Goal: Task Accomplishment & Management: Manage account settings

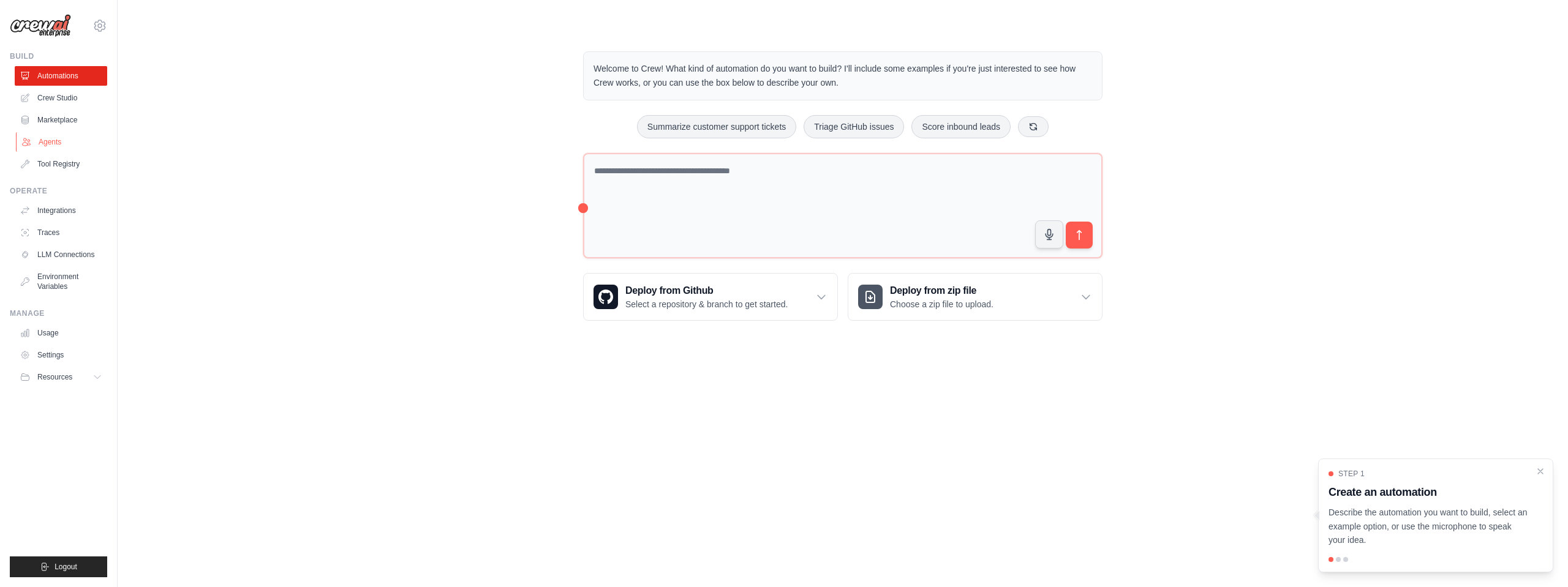
click at [73, 150] on link "Agents" at bounding box center [62, 142] width 92 height 19
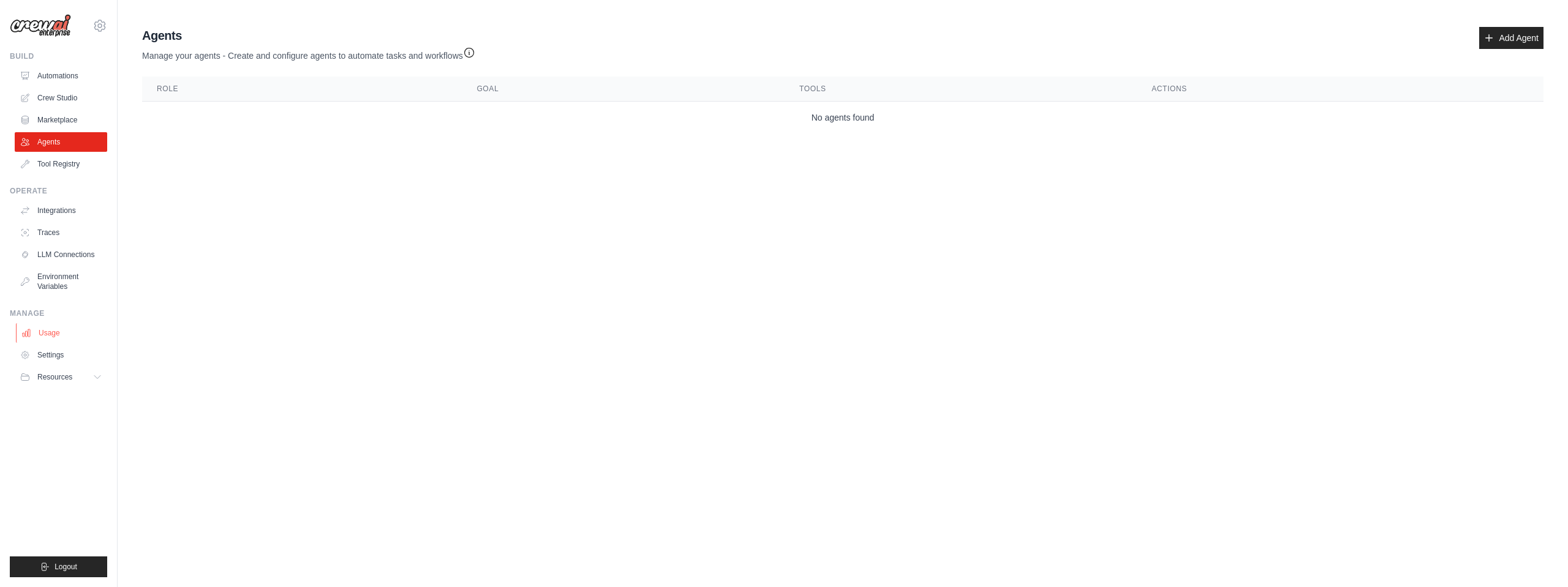
click at [68, 334] on link "Usage" at bounding box center [62, 333] width 92 height 19
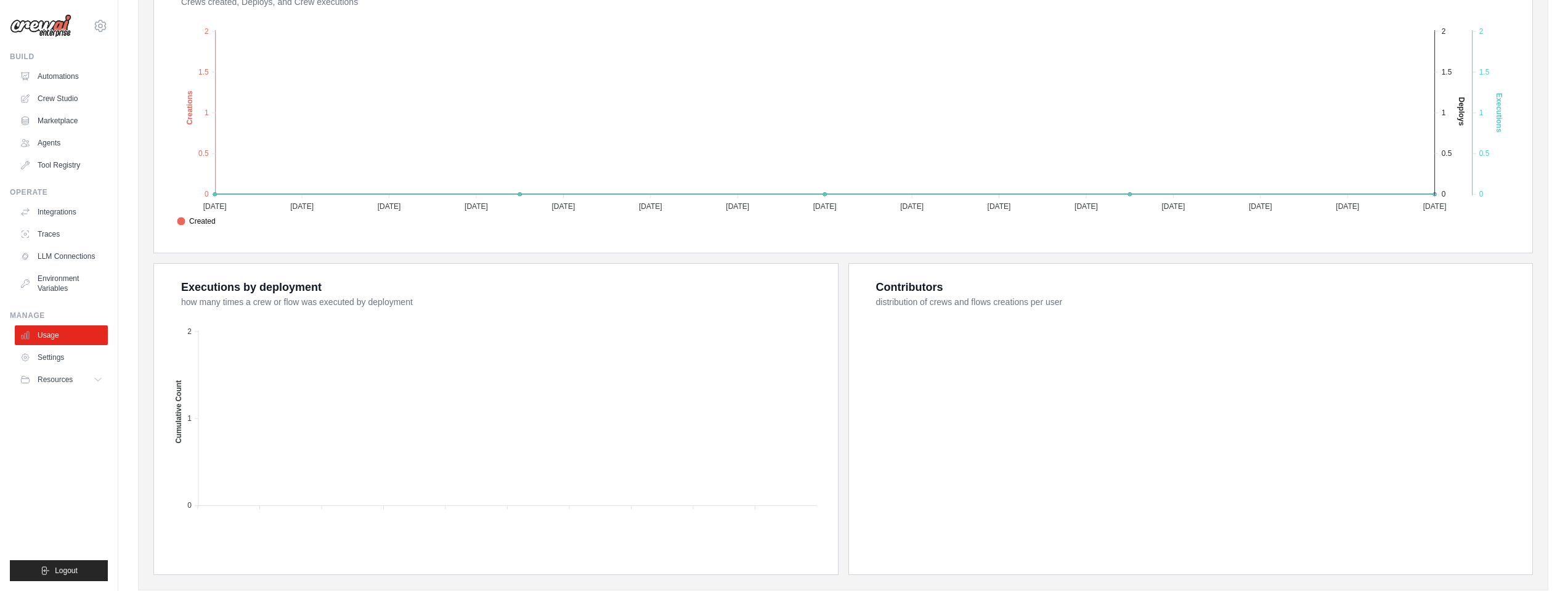
scroll to position [303, 0]
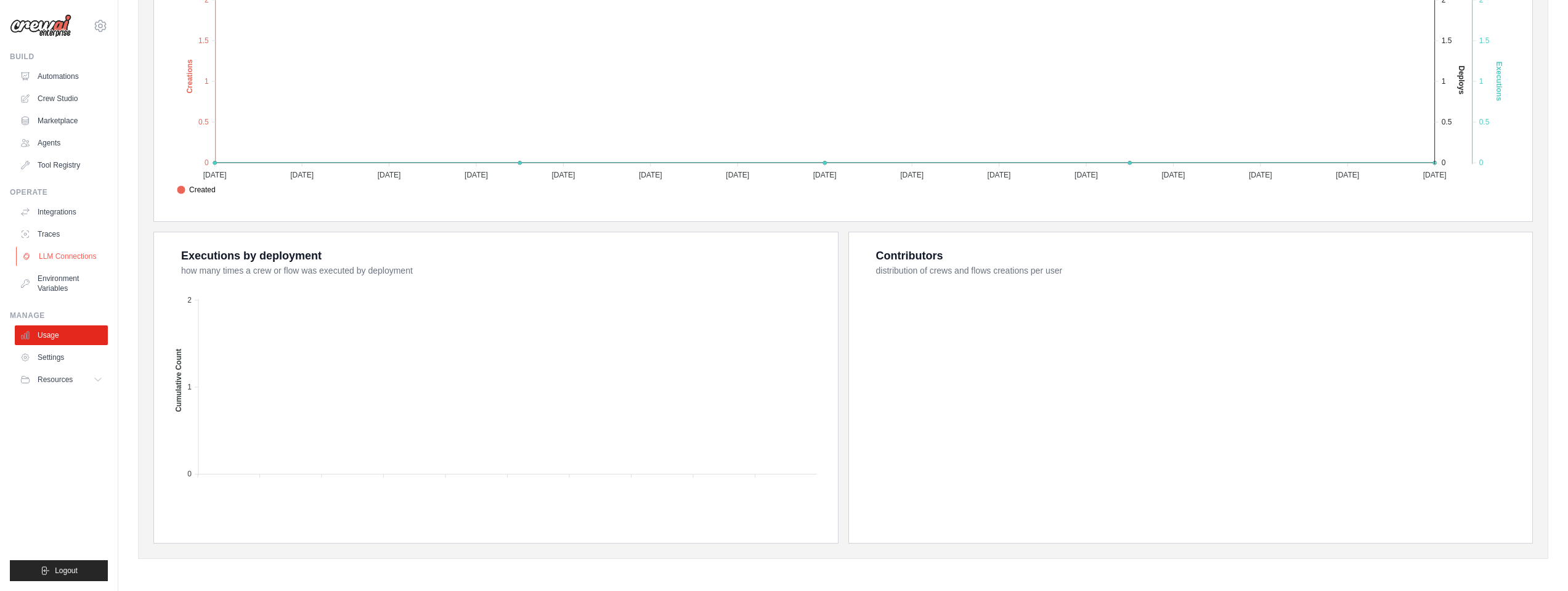
click at [71, 257] on link "LLM Connections" at bounding box center [62, 257] width 93 height 19
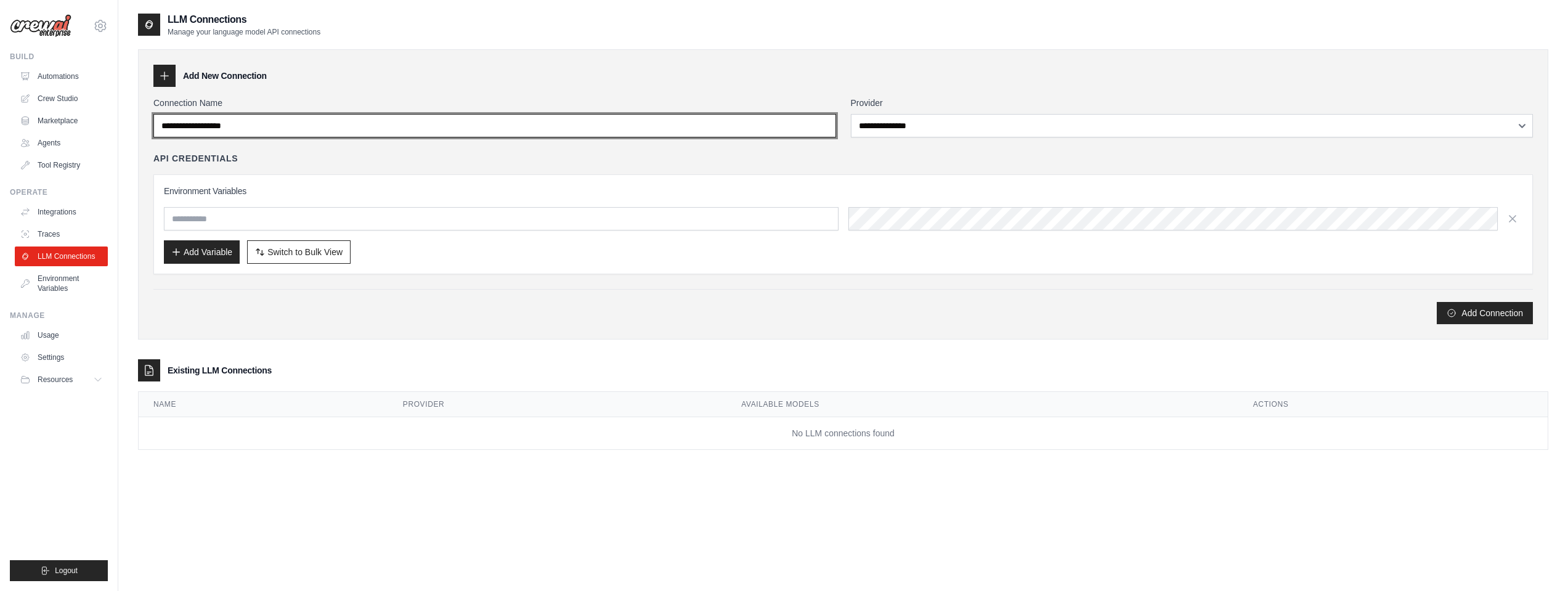
click at [552, 132] on input "Connection Name" at bounding box center [495, 125] width 683 height 23
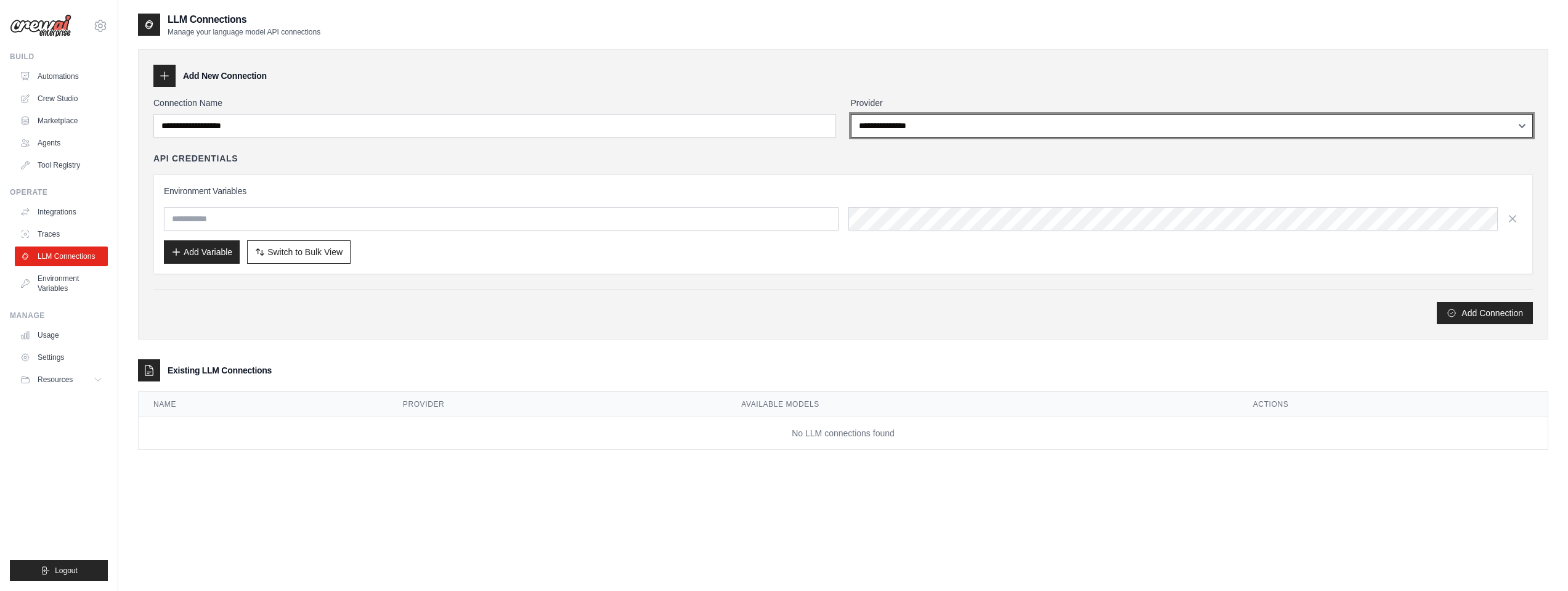
click at [958, 125] on select "**********" at bounding box center [1193, 125] width 683 height 23
select select "******"
click at [851, 114] on select "**********" at bounding box center [1193, 125] width 683 height 23
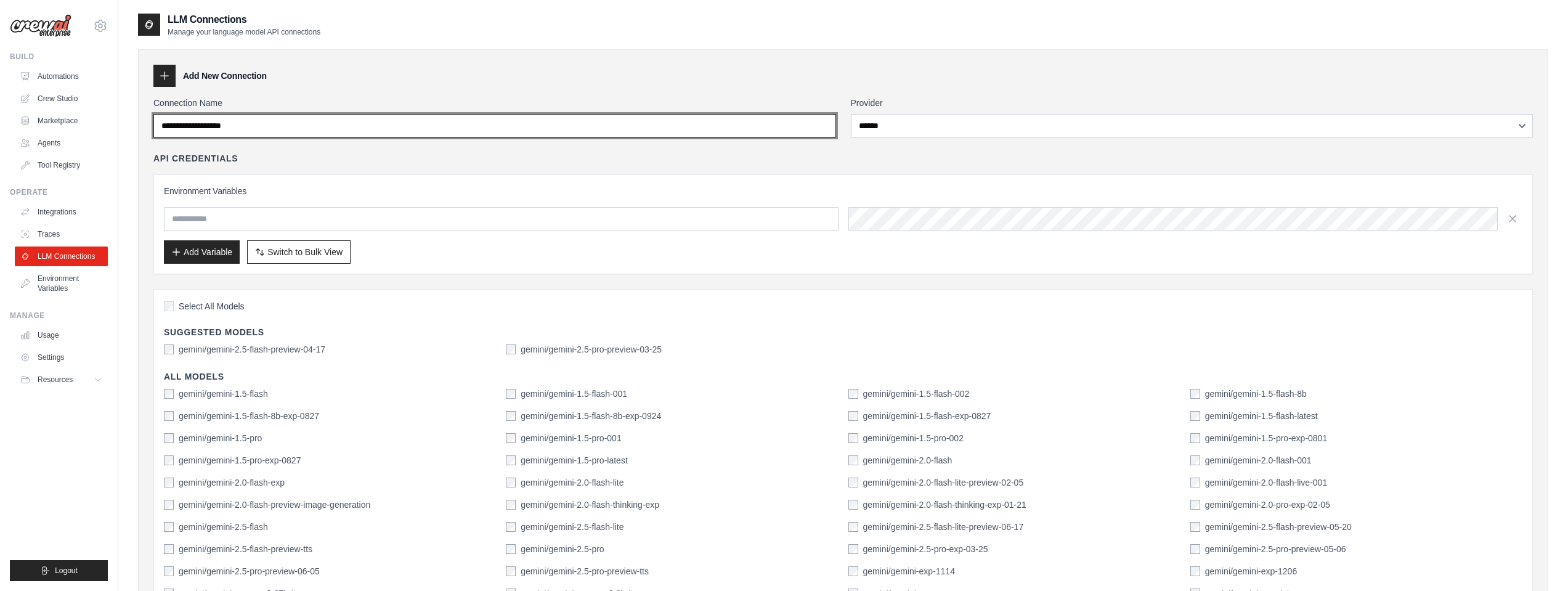
click at [496, 115] on input "Connection Name" at bounding box center [495, 125] width 683 height 23
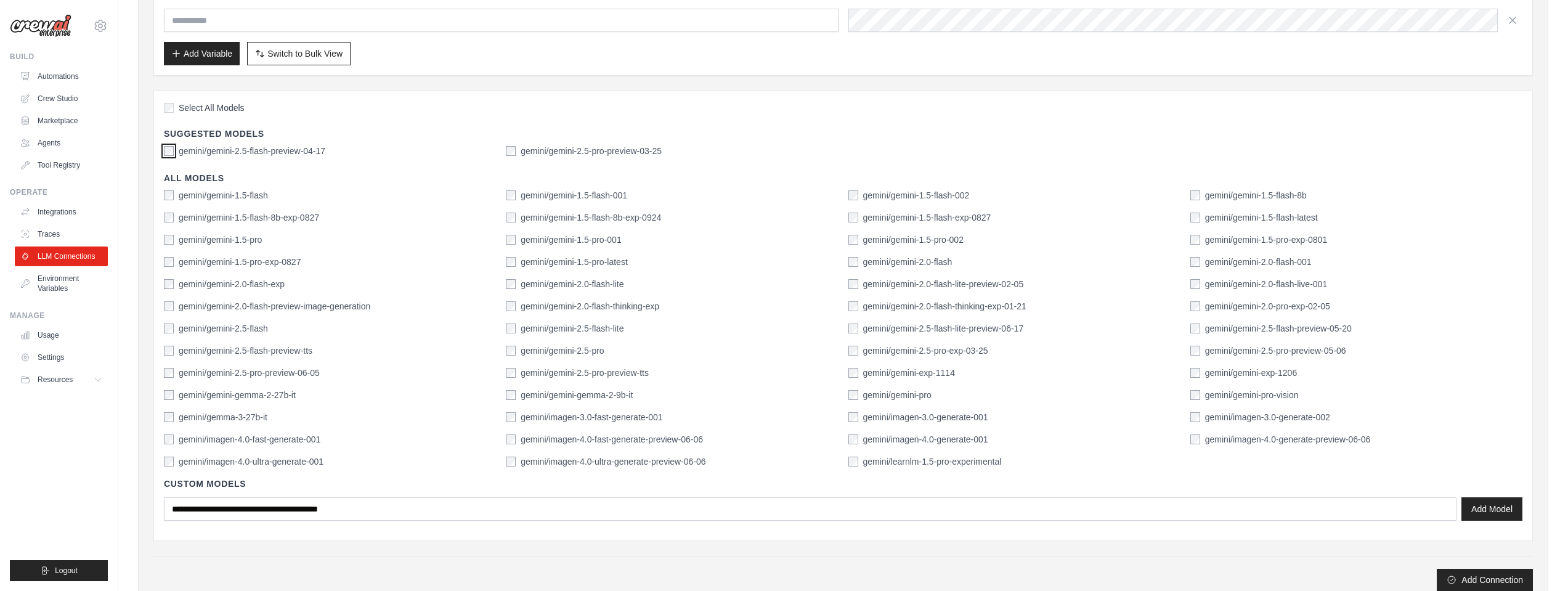
scroll to position [247, 0]
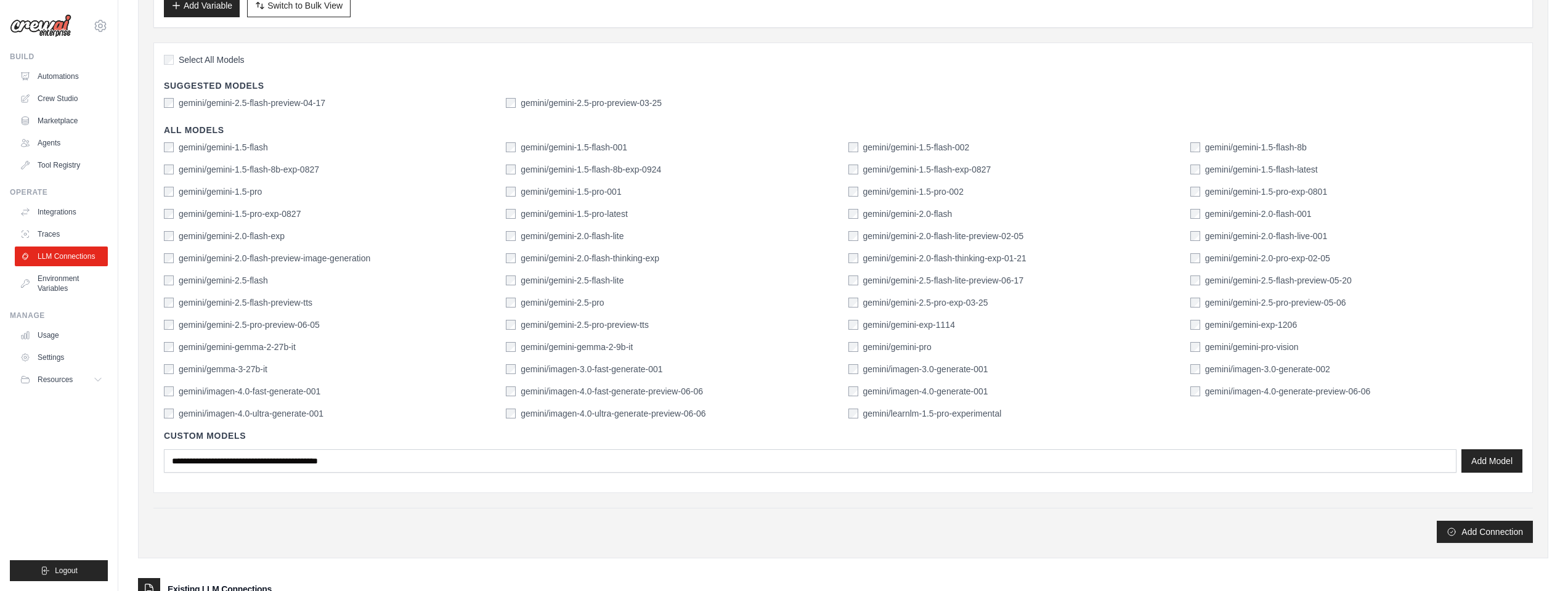
click at [167, 287] on div "gemini/gemini-1.5-flash gemini/gemini-1.5-flash-001 gemini/gemini-1.5-flash-002…" at bounding box center [843, 280] width 1358 height 278
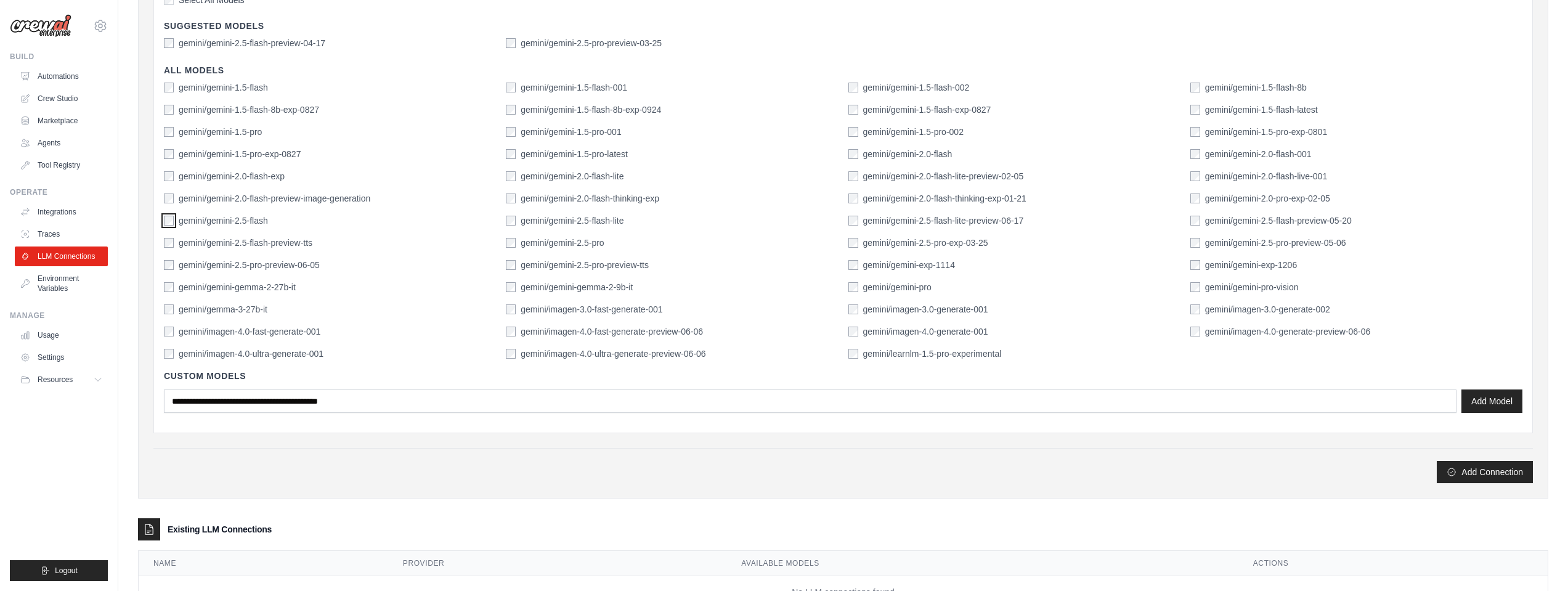
scroll to position [308, 0]
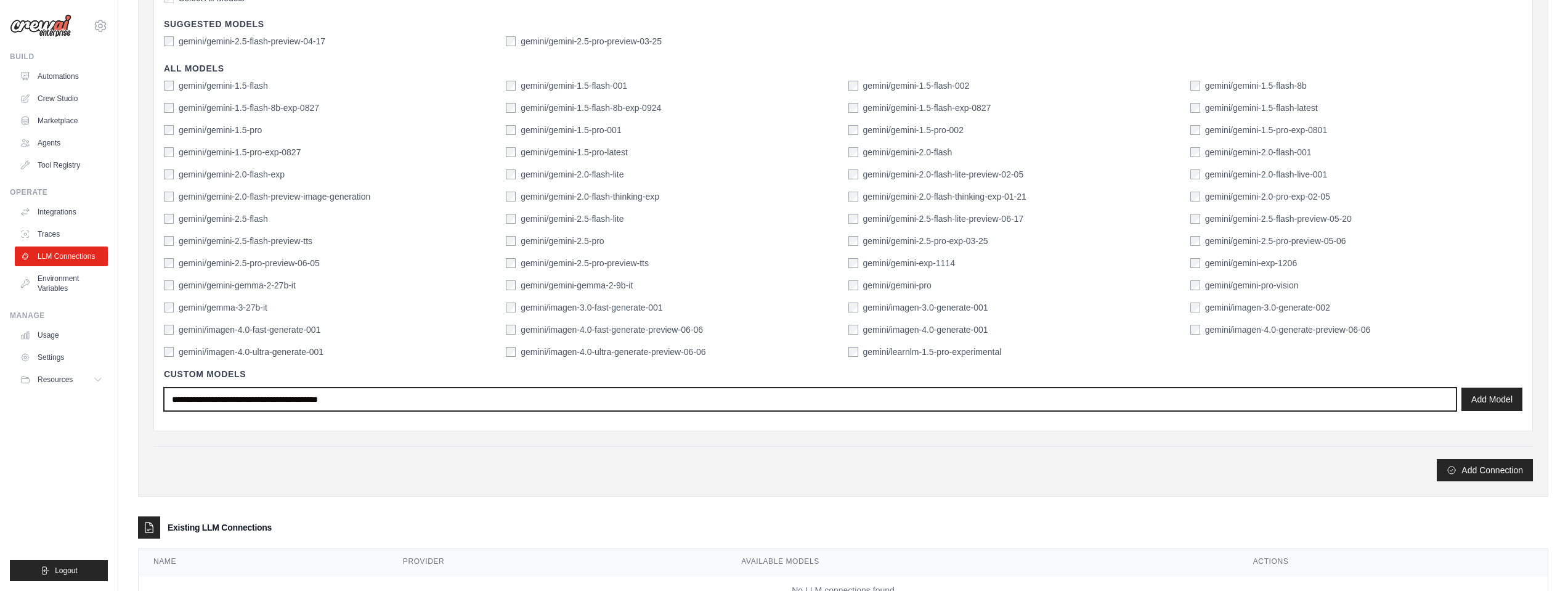
click at [523, 406] on input "text" at bounding box center [811, 399] width 1293 height 23
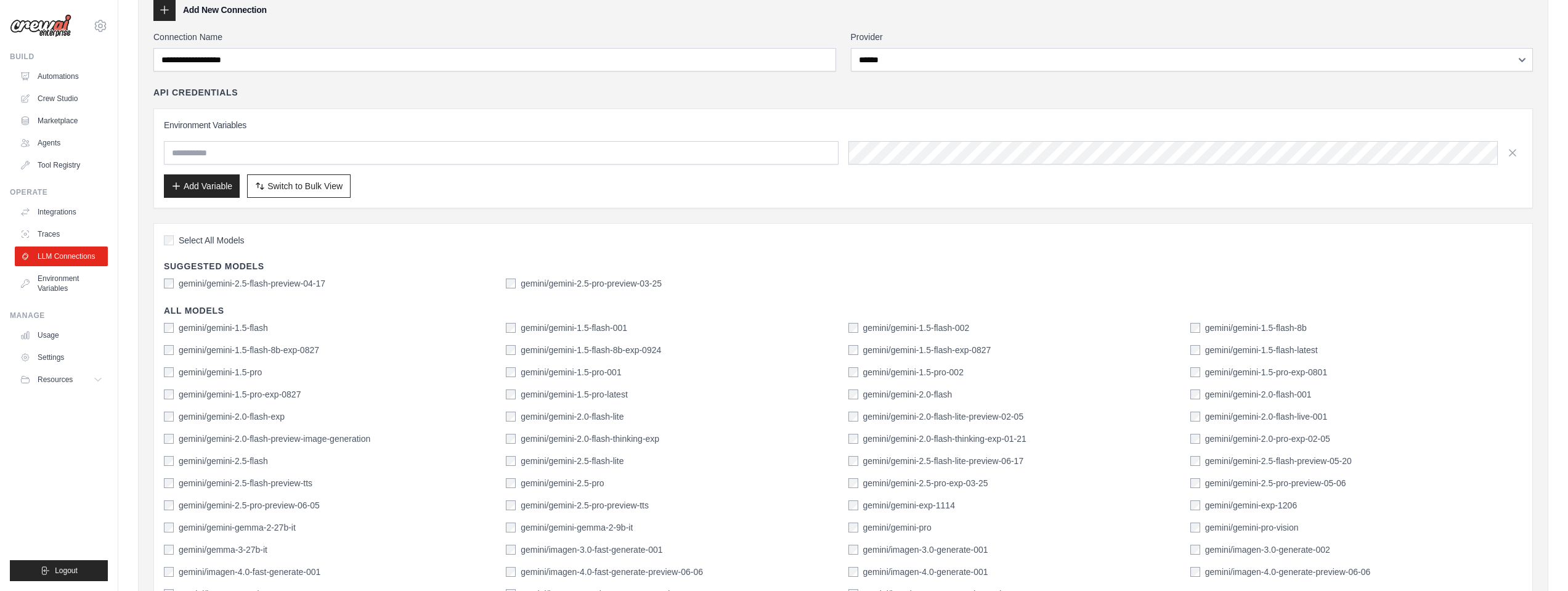
scroll to position [62, 0]
click at [223, 155] on input "text" at bounding box center [502, 157] width 675 height 23
click at [671, 193] on div "Add Variable Switch to Bulk View Switch to Table View" at bounding box center [843, 190] width 1358 height 23
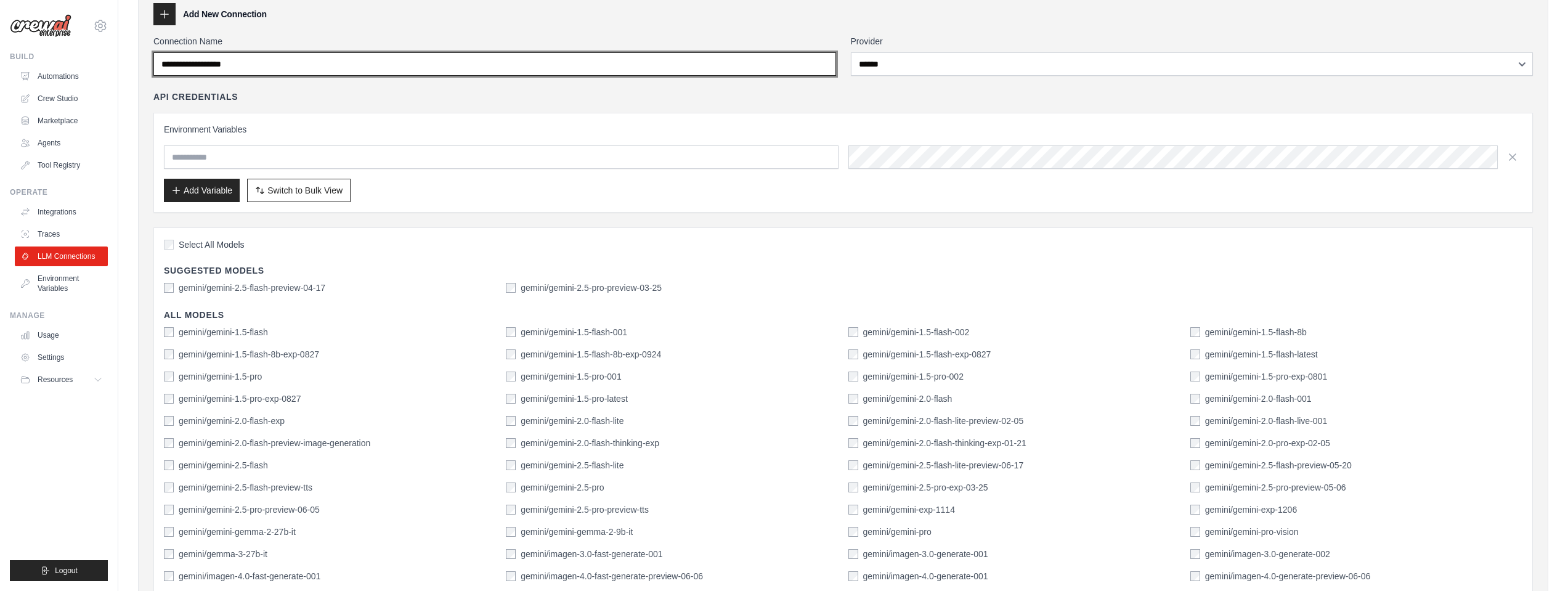
click at [375, 57] on input "Connection Name" at bounding box center [495, 64] width 683 height 23
type input "**********"
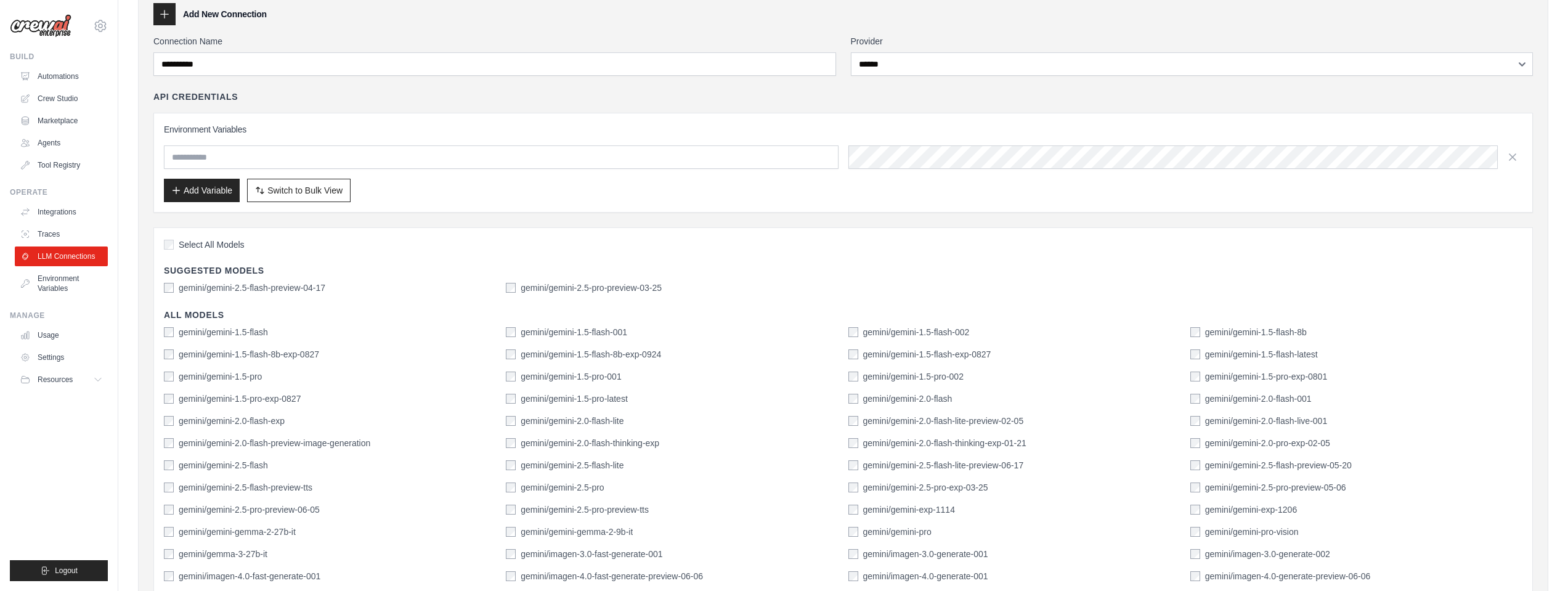
click at [426, 103] on div "API Credentials Environment Variables Add Variable Switch to Bulk View Switch t…" at bounding box center [843, 151] width 1379 height 122
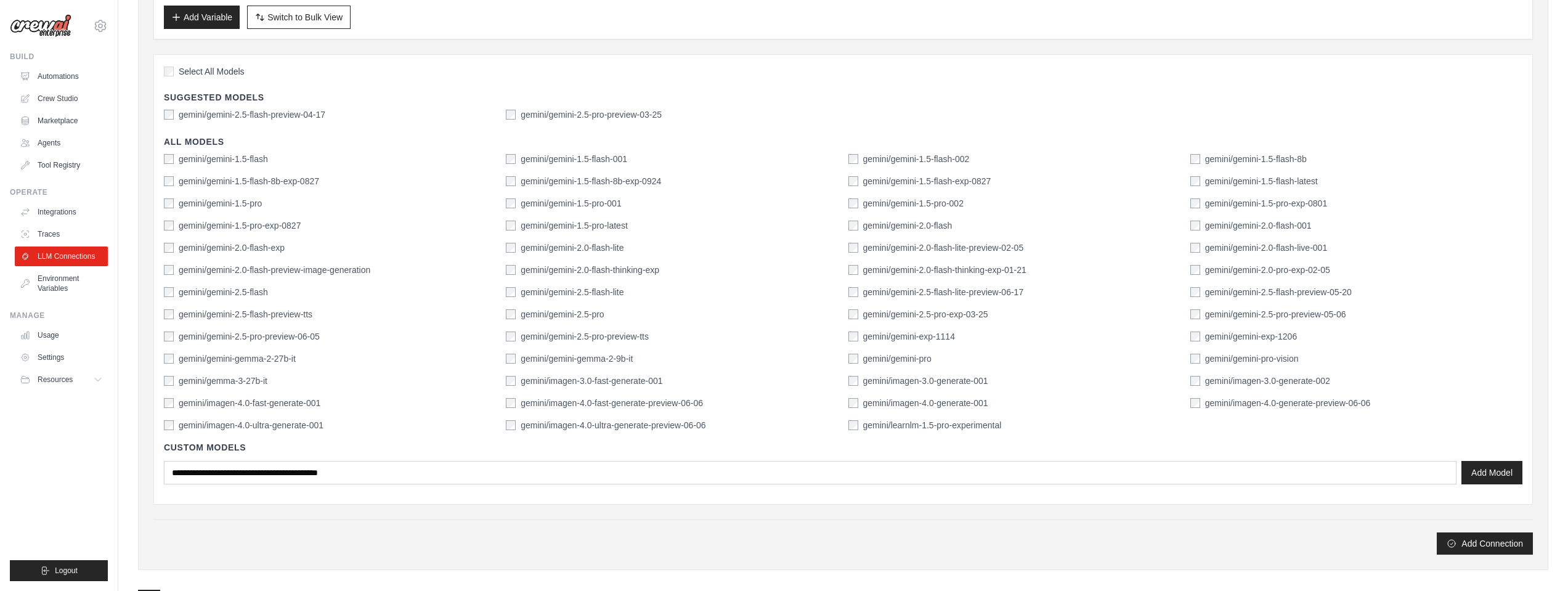
scroll to position [356, 0]
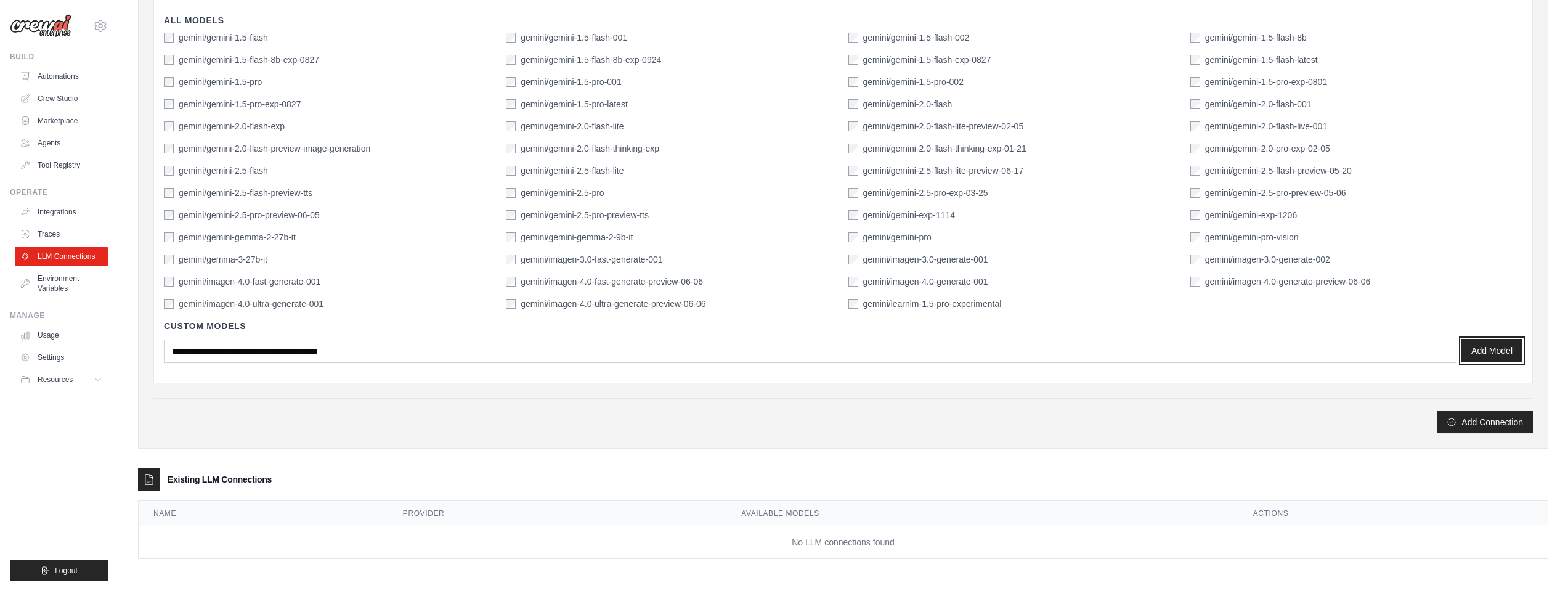
click at [1481, 352] on button "Add Model" at bounding box center [1492, 351] width 61 height 23
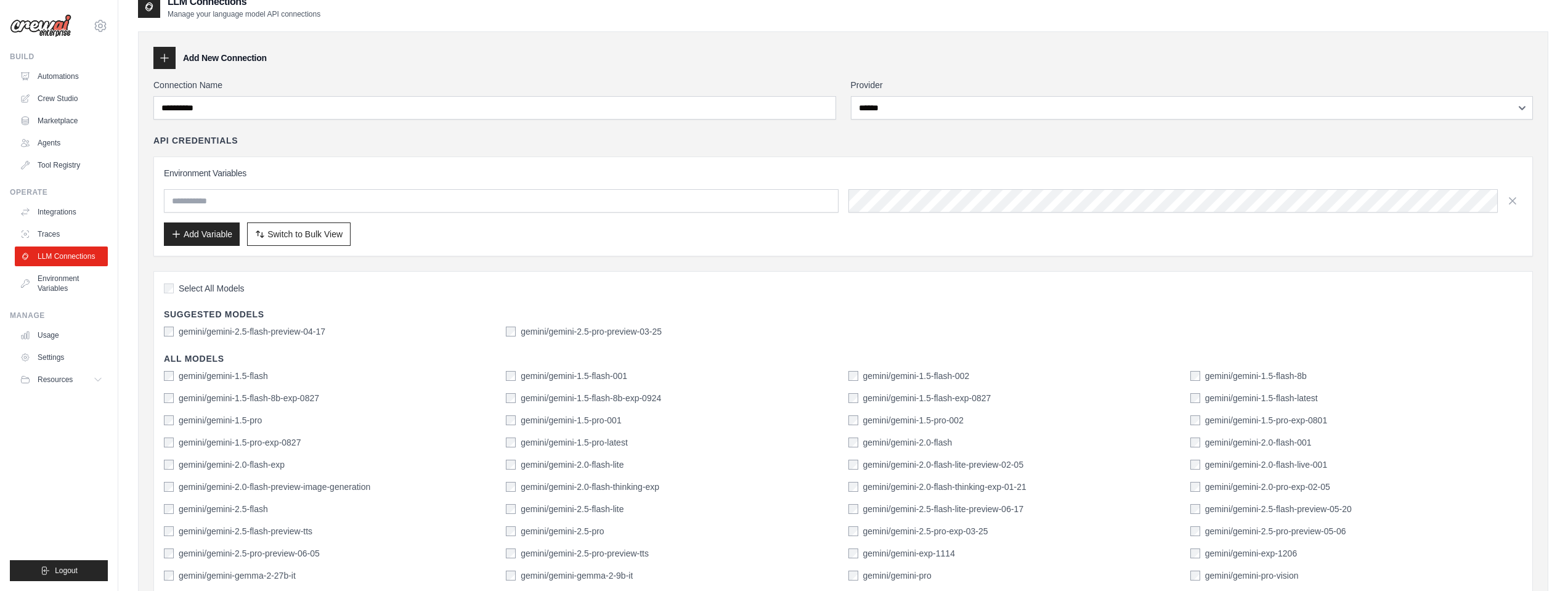
scroll to position [0, 0]
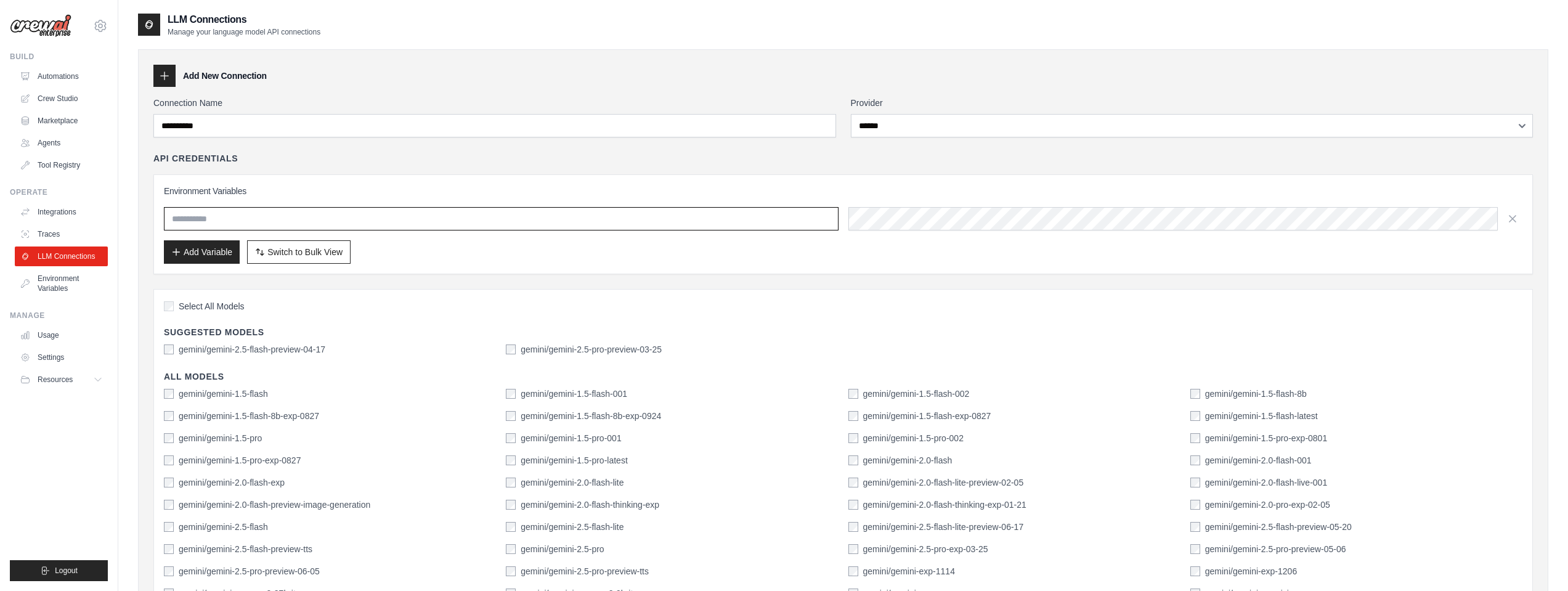
click at [267, 219] on input "text" at bounding box center [502, 219] width 675 height 23
click at [513, 253] on div "Add Variable Switch to Bulk View Switch to Table View" at bounding box center [843, 252] width 1358 height 23
click at [175, 79] on div at bounding box center [164, 75] width 22 height 22
click at [203, 73] on h3 "Add New Connection" at bounding box center [225, 75] width 84 height 12
click at [163, 76] on icon at bounding box center [164, 75] width 12 height 12
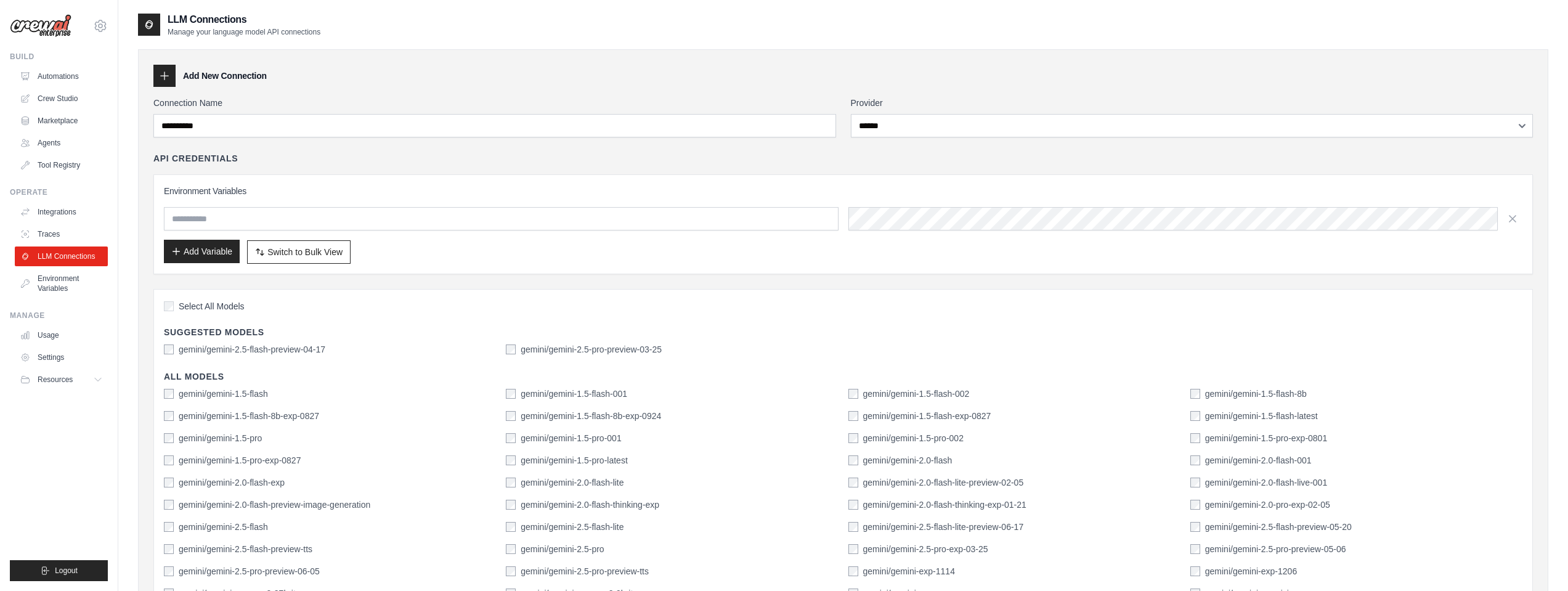
click at [185, 257] on button "Add Variable" at bounding box center [202, 251] width 76 height 23
click at [790, 212] on input "text" at bounding box center [502, 219] width 675 height 23
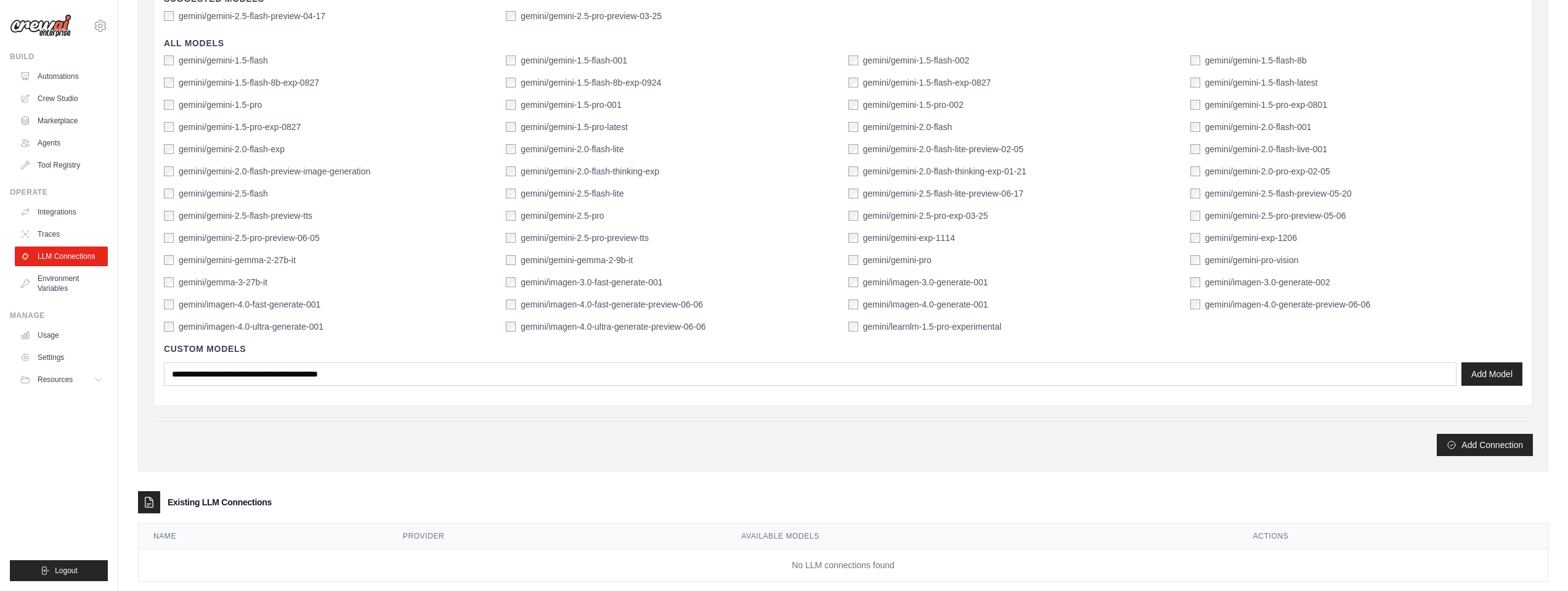
scroll to position [356, 0]
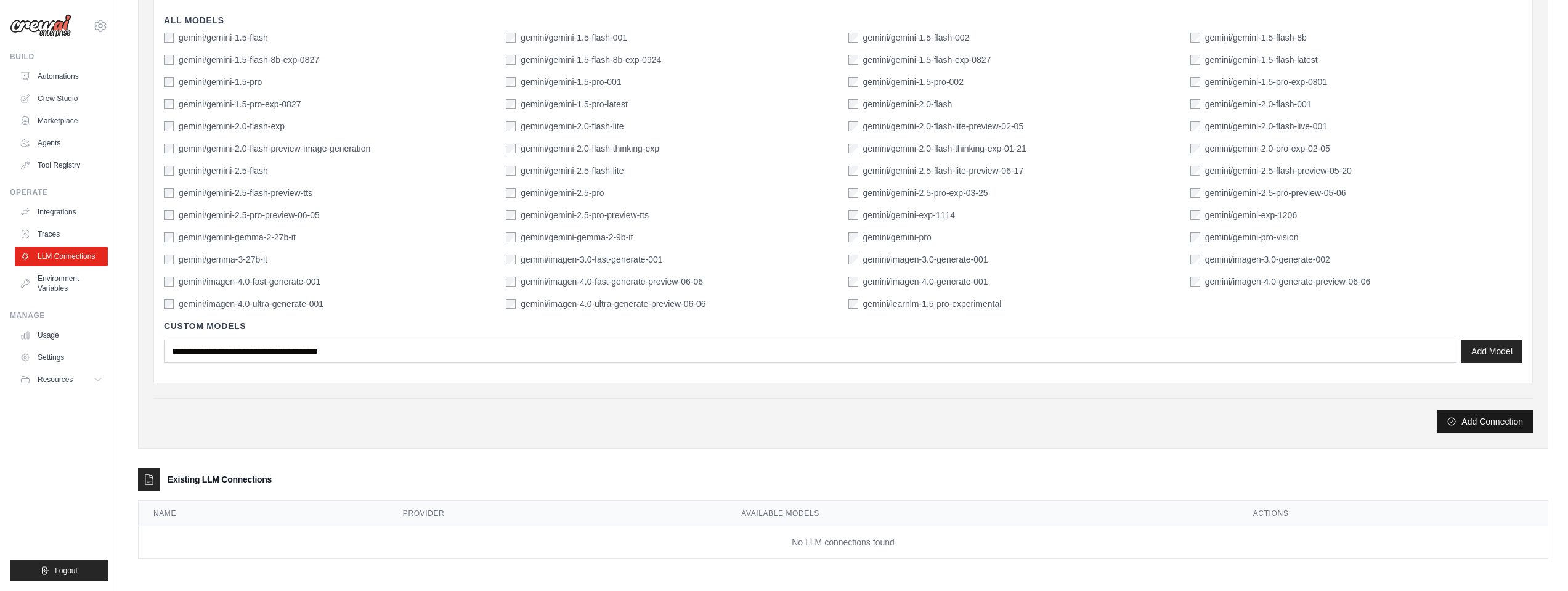
click at [1468, 415] on button "Add Connection" at bounding box center [1485, 421] width 96 height 22
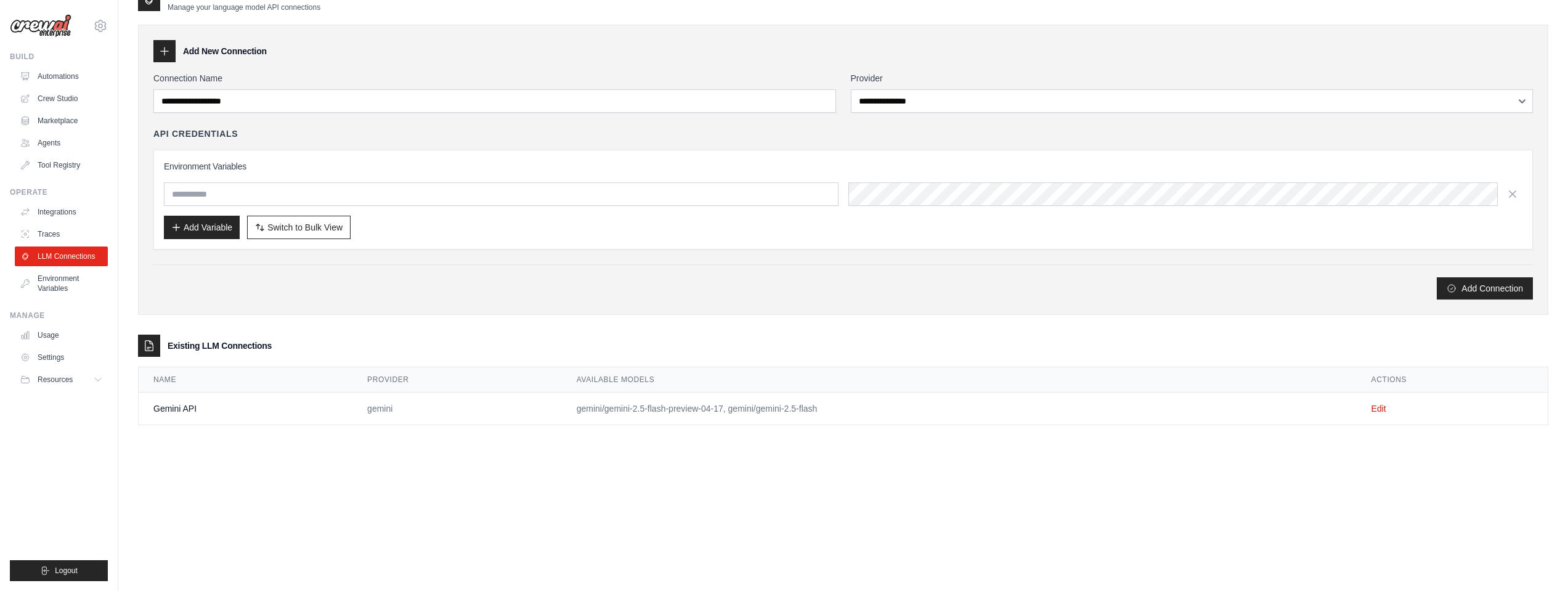
scroll to position [0, 0]
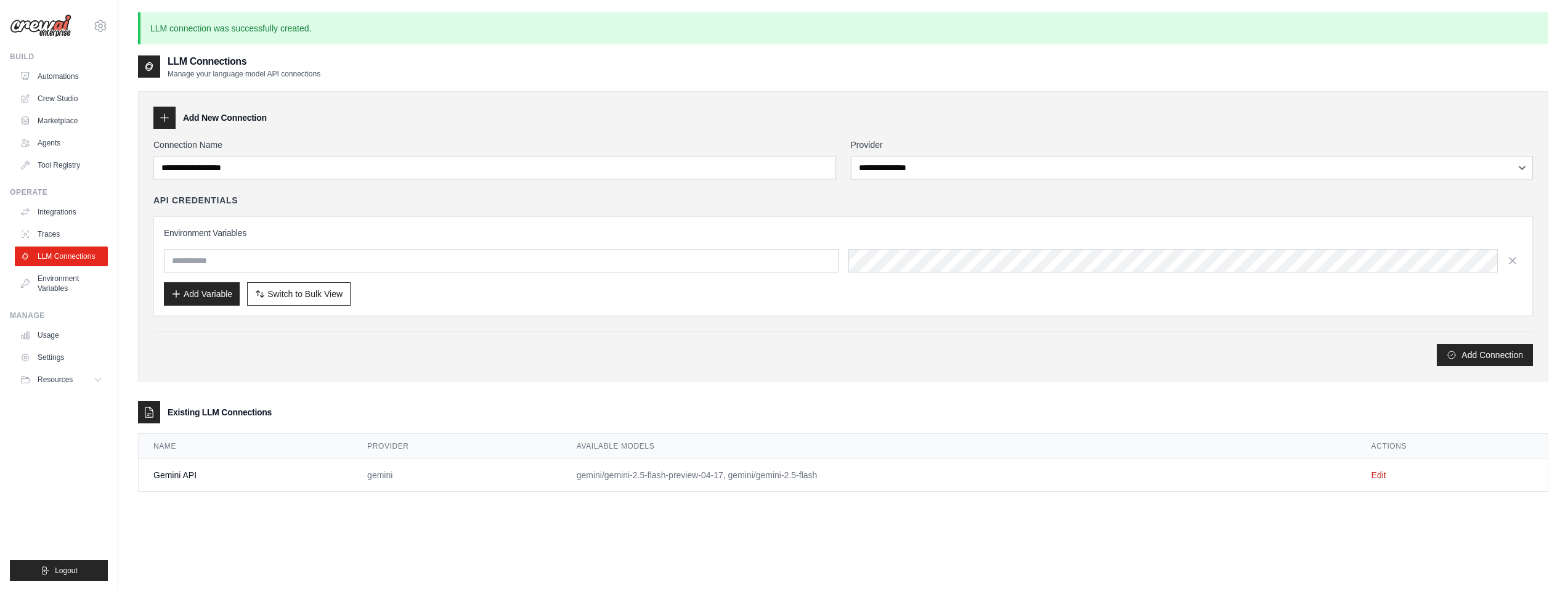
click at [738, 479] on td "gemini/gemini-2.5-flash-preview-04-17, gemini/gemini-2.5-flash" at bounding box center [960, 475] width 795 height 32
click at [459, 413] on div "Existing LLM Connections" at bounding box center [843, 412] width 1410 height 22
click at [506, 362] on div "Add Connection" at bounding box center [843, 355] width 1379 height 22
click at [222, 228] on h3 "Environment Variables" at bounding box center [843, 232] width 1358 height 12
click at [357, 202] on div "API Credentials" at bounding box center [843, 200] width 1379 height 12
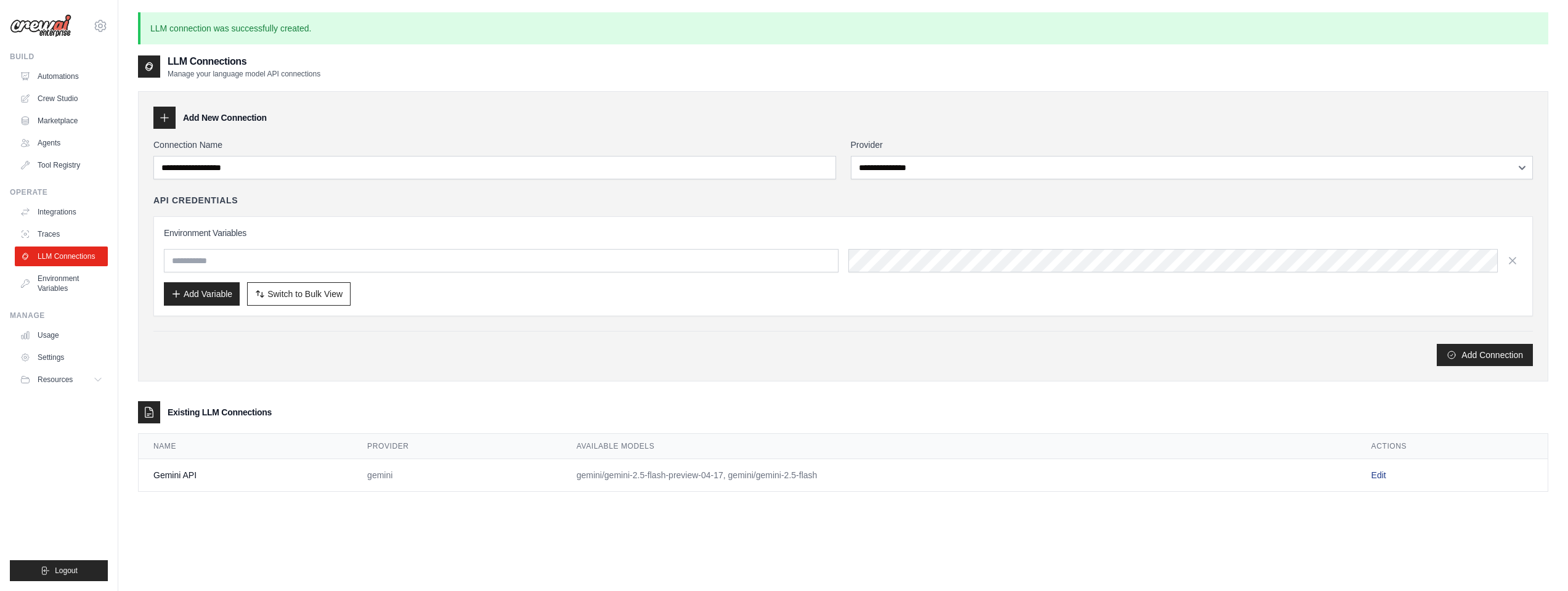
click at [1384, 477] on link "Edit" at bounding box center [1379, 475] width 15 height 10
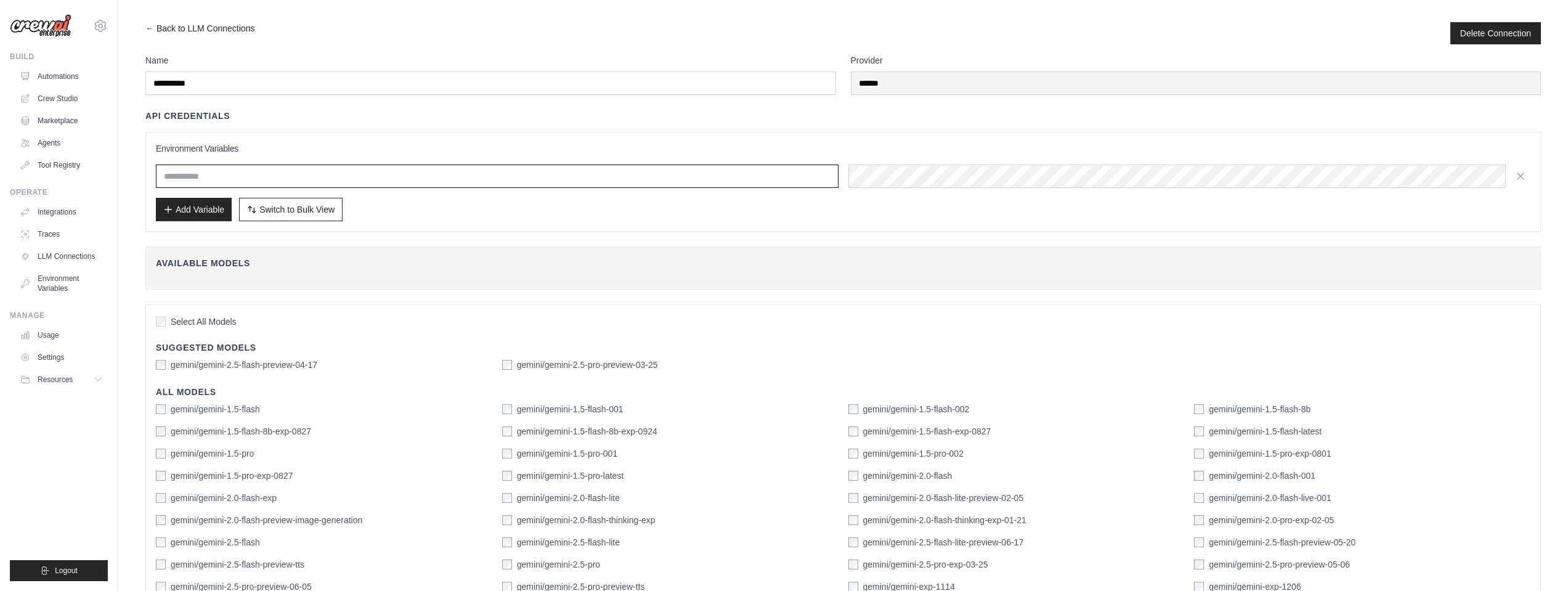
click at [705, 172] on input "text" at bounding box center [498, 176] width 683 height 23
click at [804, 222] on div "Environment Variables Add Variable Switch to Bulk View Switch to Table View" at bounding box center [843, 181] width 1396 height 100
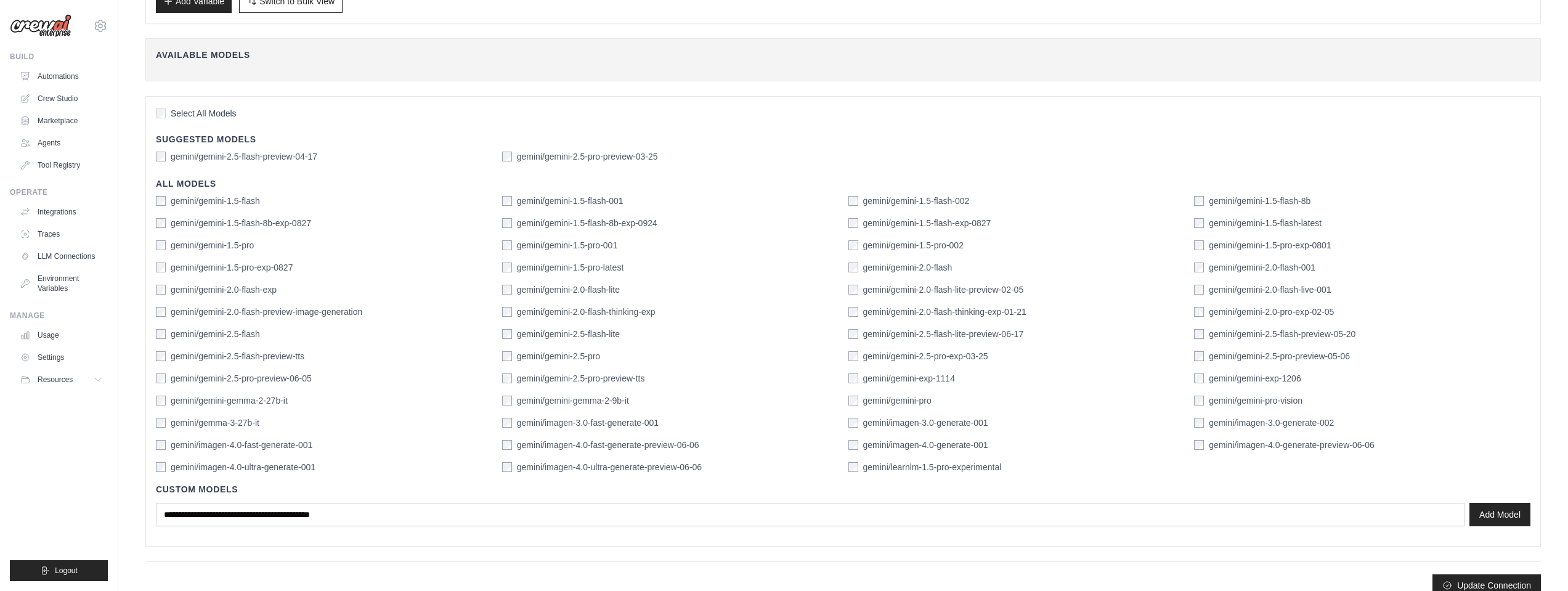
scroll to position [227, 0]
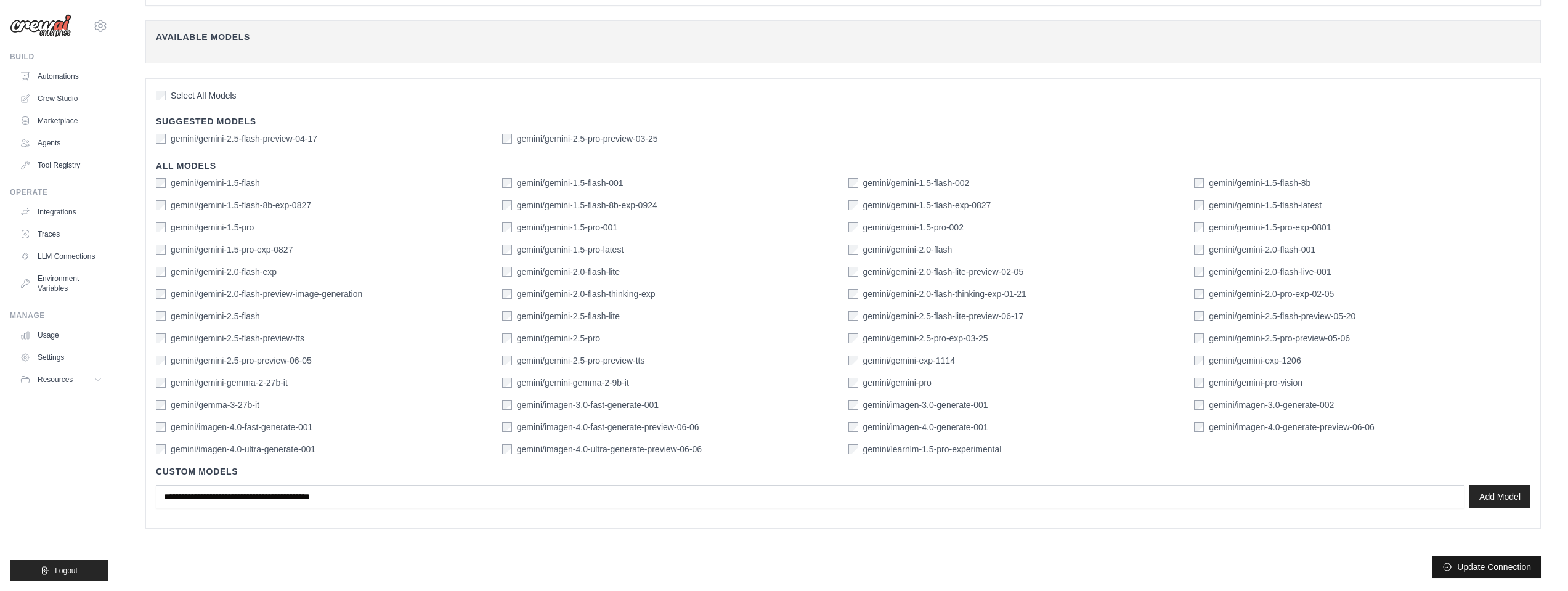
click at [1470, 563] on button "Update Connection" at bounding box center [1487, 567] width 108 height 22
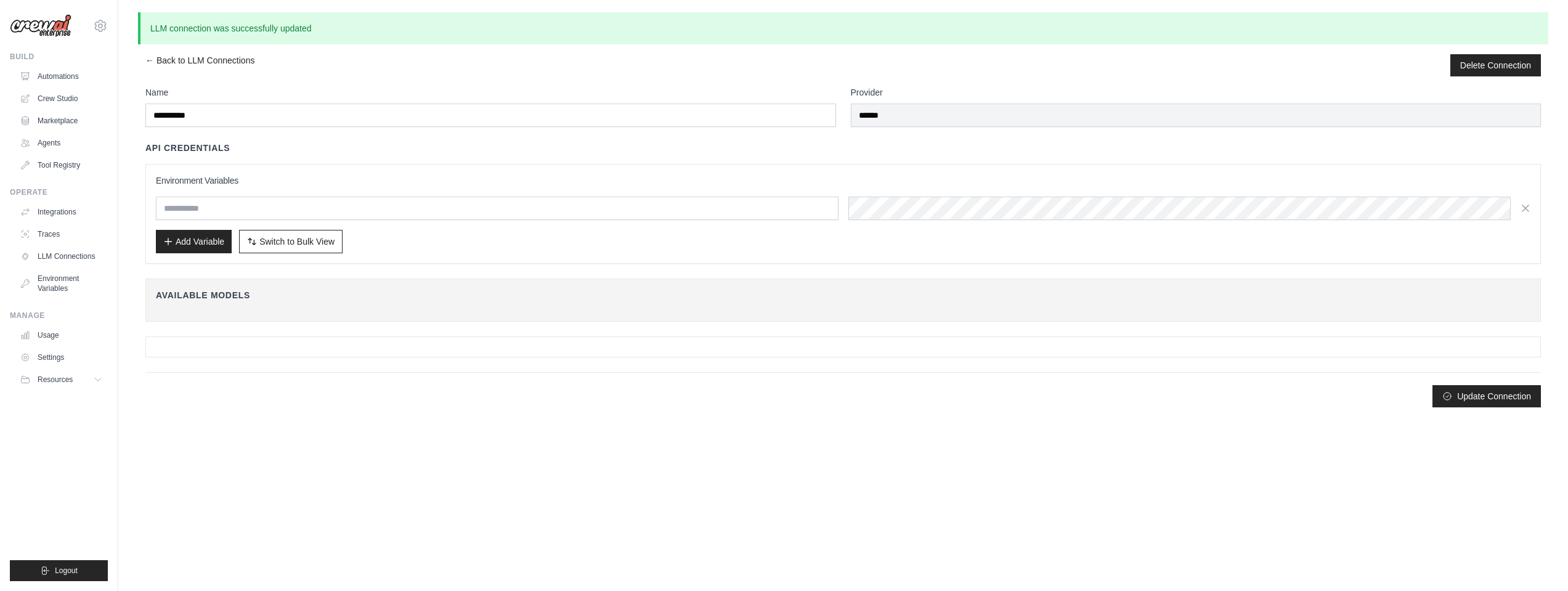
scroll to position [0, 0]
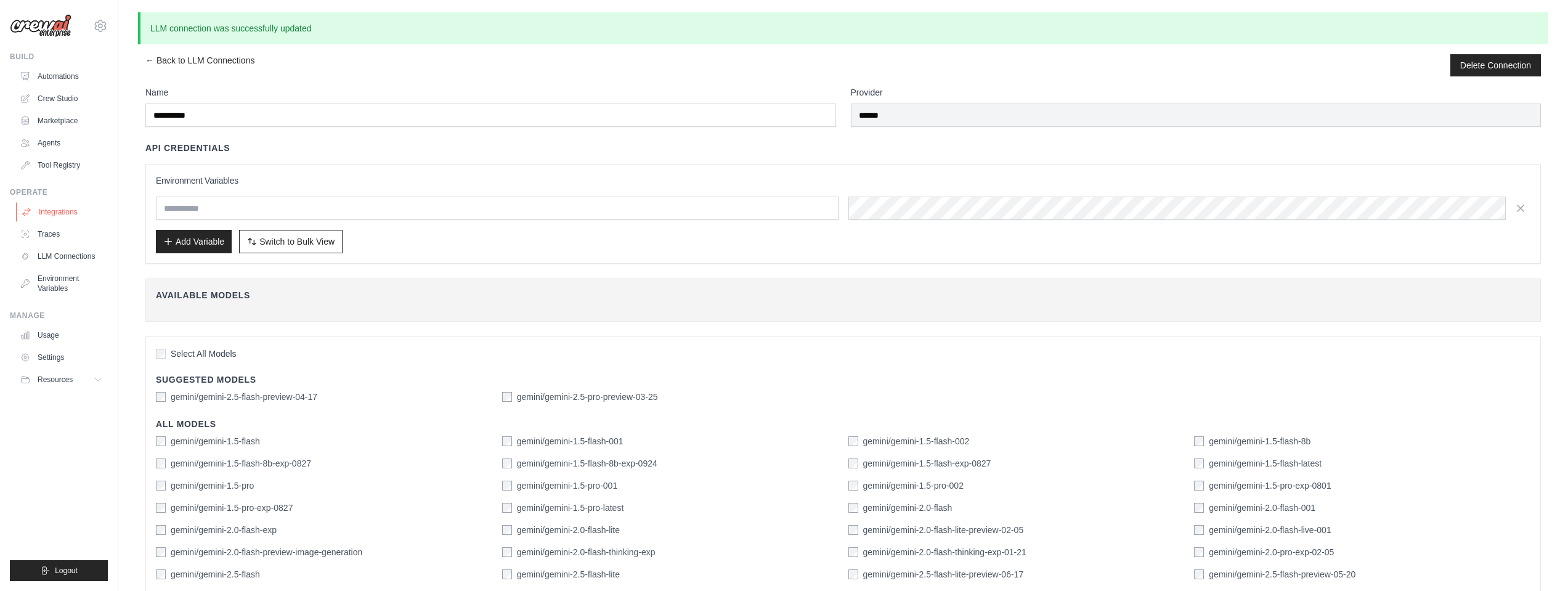
click at [86, 214] on link "Integrations" at bounding box center [62, 212] width 93 height 19
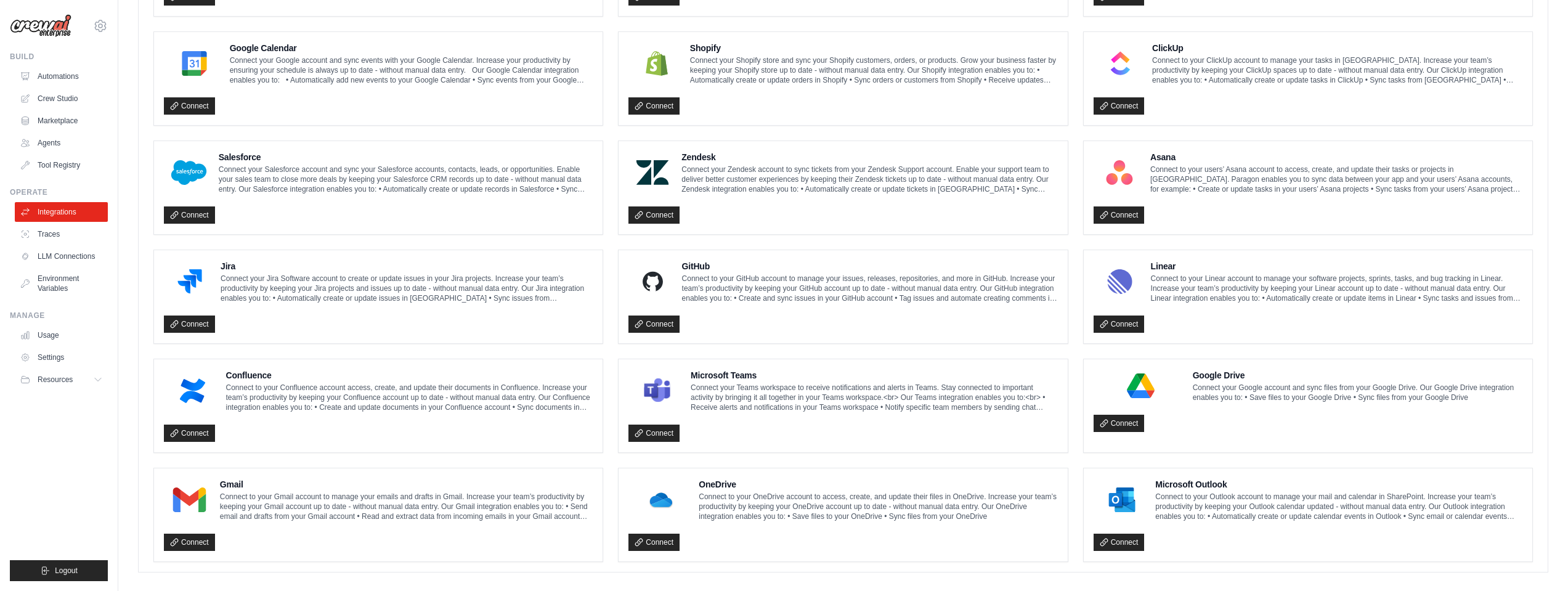
scroll to position [568, 0]
